Goal: Obtain resource: Obtain resource

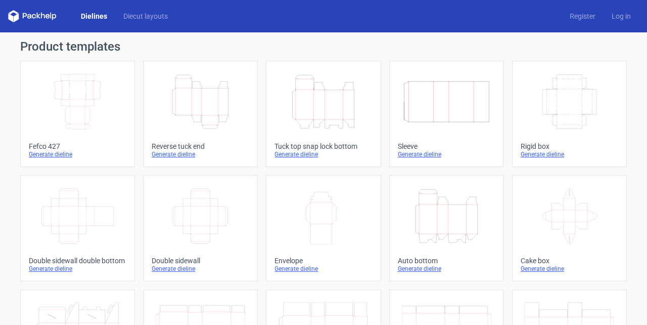
click at [208, 108] on icon "Height Depth Width" at bounding box center [201, 101] width 90 height 57
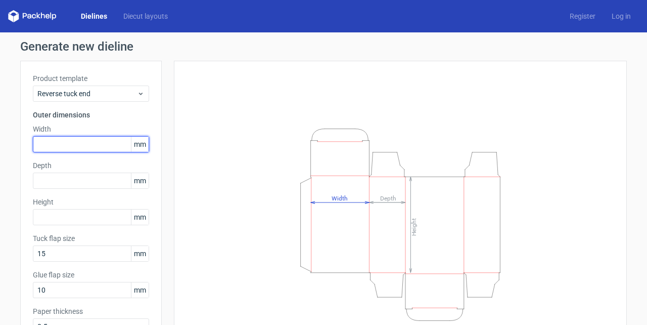
click at [65, 150] on input "text" at bounding box center [91, 144] width 116 height 16
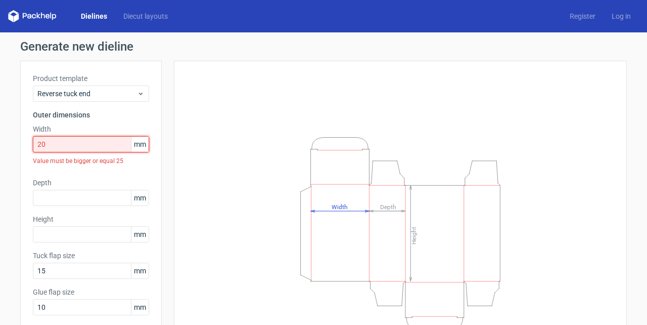
click at [61, 141] on input "20" at bounding box center [91, 144] width 116 height 16
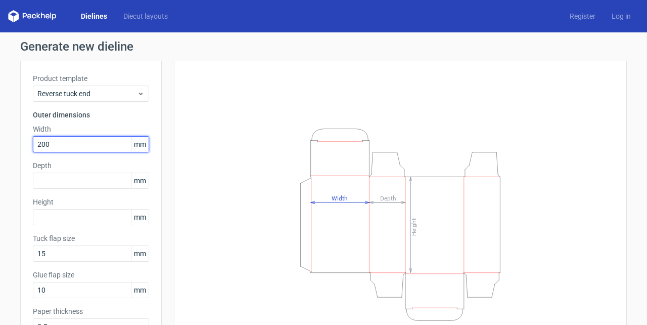
type input "200"
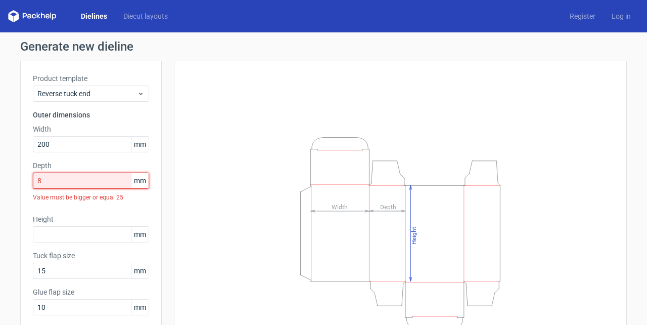
click at [46, 183] on input "8" at bounding box center [91, 180] width 116 height 16
click at [47, 181] on input "8" at bounding box center [91, 180] width 116 height 16
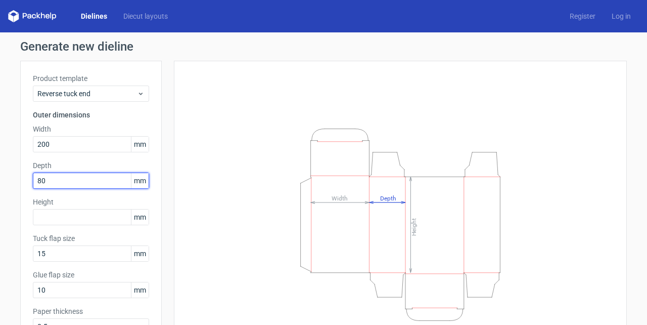
type input "80"
type input "0"
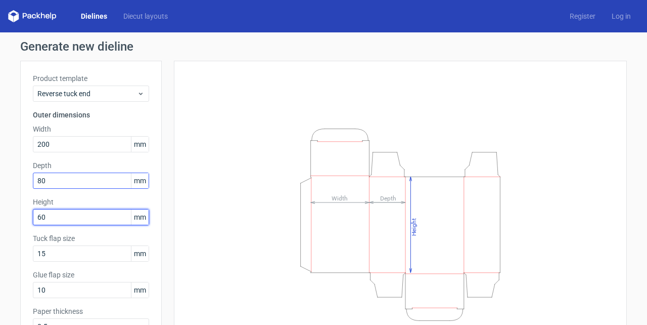
type input "60"
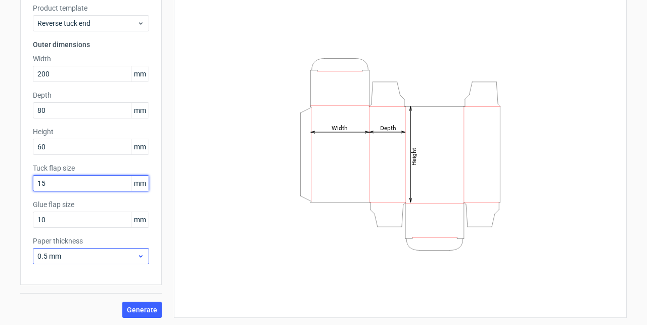
scroll to position [71, 0]
type input "20"
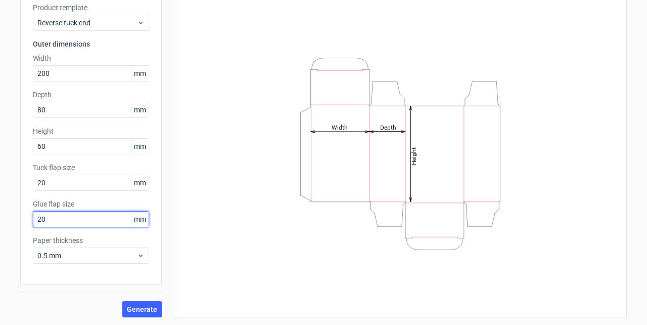
type input "20"
click at [141, 310] on span "Generate" at bounding box center [142, 309] width 30 height 7
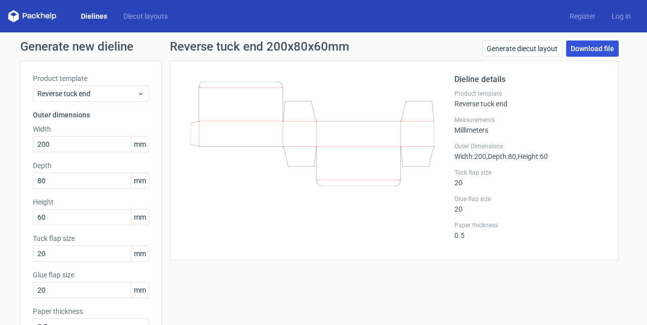
click at [589, 48] on link "Download file" at bounding box center [593, 48] width 53 height 16
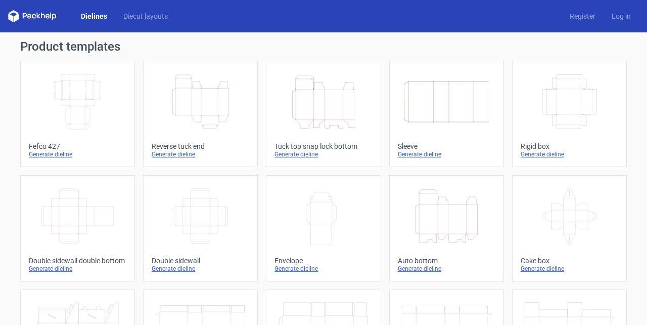
click at [453, 230] on icon "Height Depth Width" at bounding box center [447, 216] width 90 height 57
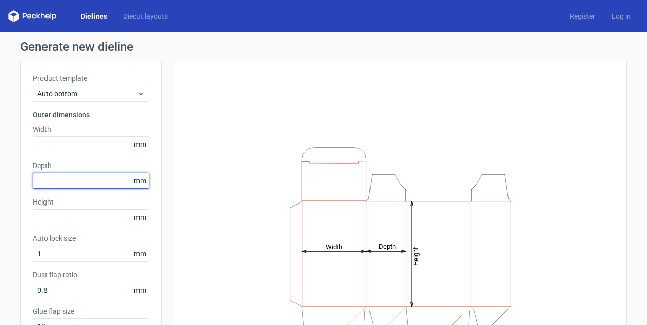
click at [52, 186] on input "text" at bounding box center [91, 180] width 116 height 16
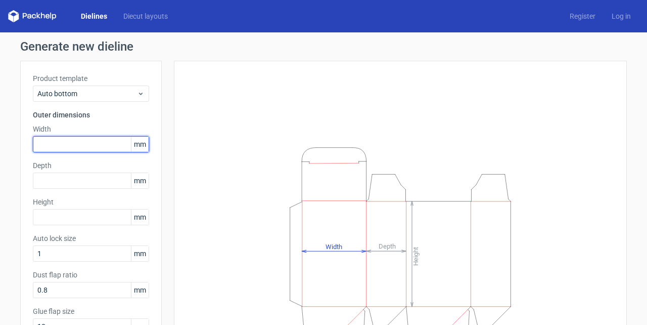
click at [58, 139] on input "text" at bounding box center [91, 144] width 116 height 16
type input "200"
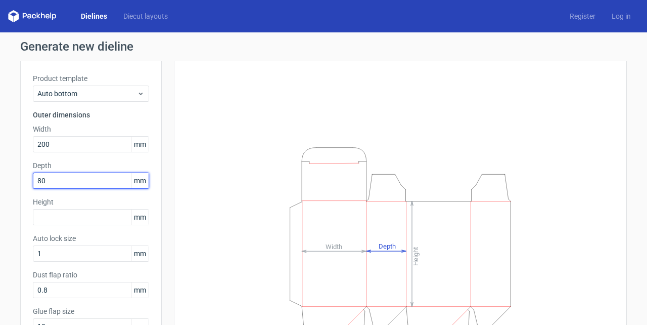
type input "80"
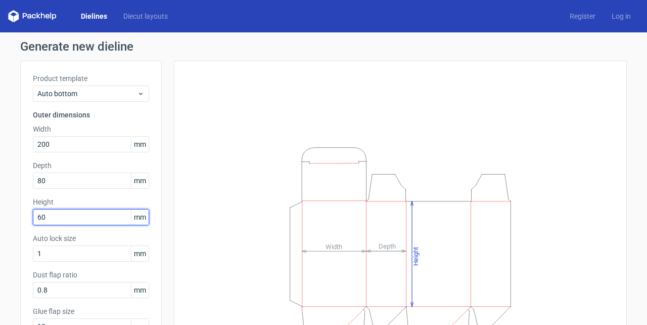
type input "60"
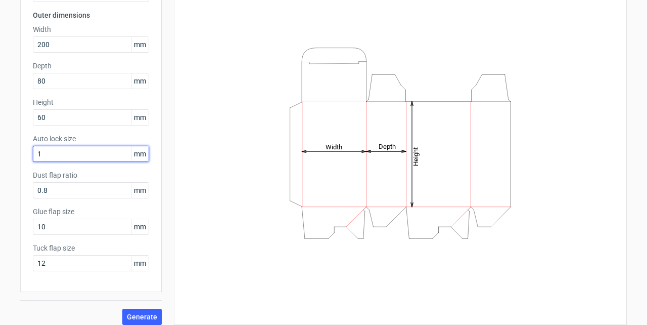
scroll to position [101, 0]
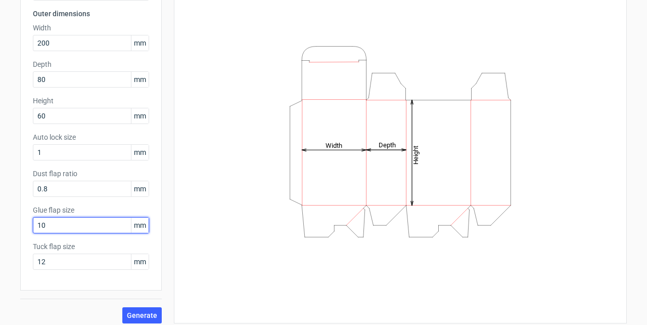
click at [50, 226] on input "10" at bounding box center [91, 225] width 116 height 16
type input "20"
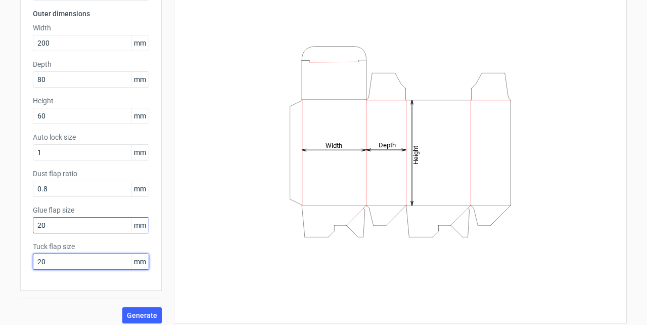
type input "20"
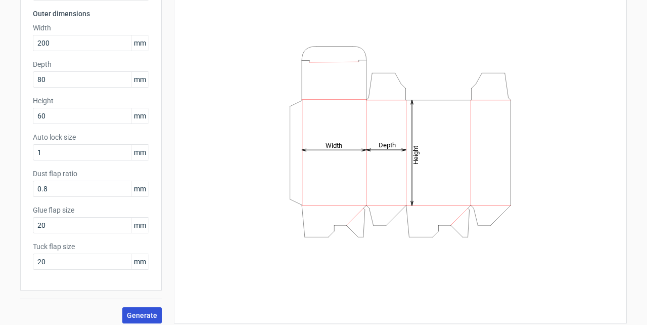
click at [151, 313] on span "Generate" at bounding box center [142, 315] width 30 height 7
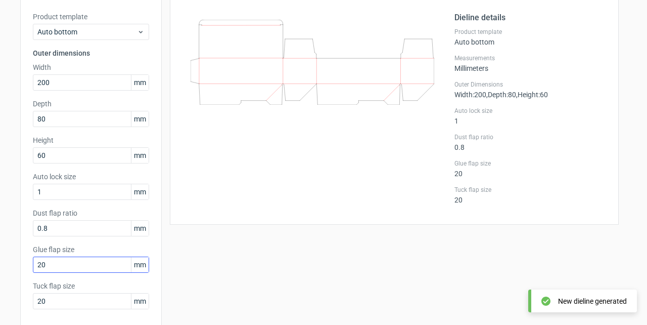
scroll to position [67, 0]
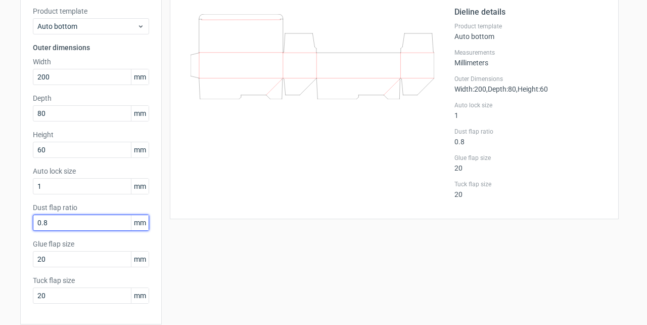
click at [59, 223] on input "0.8" at bounding box center [91, 222] width 116 height 16
click at [138, 224] on span "mm" at bounding box center [140, 222] width 18 height 15
click at [0, 222] on div "Generate new dieline Product template Auto bottom Outer dimensions Width 200 mm…" at bounding box center [323, 165] width 647 height 400
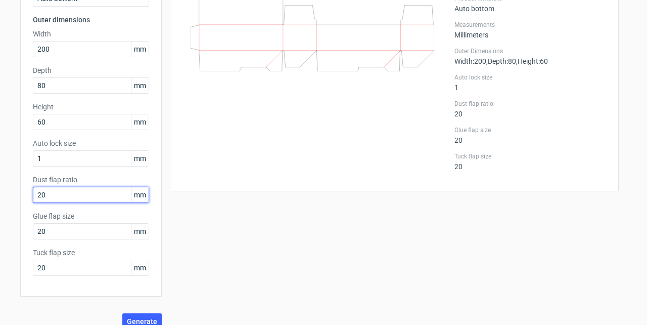
scroll to position [107, 0]
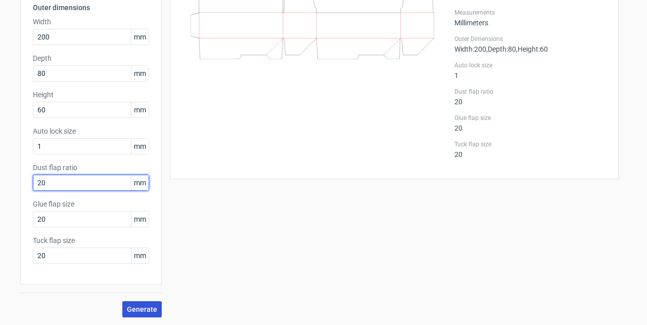
type input "20"
click at [141, 307] on span "Generate" at bounding box center [142, 309] width 30 height 7
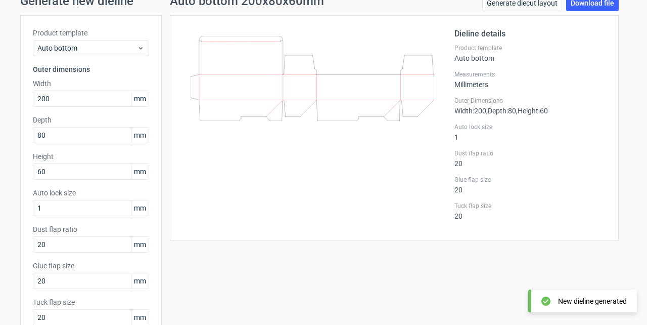
scroll to position [39, 0]
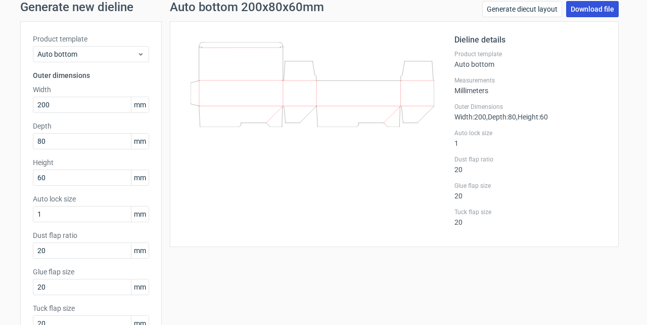
click at [594, 7] on link "Download file" at bounding box center [593, 9] width 53 height 16
